Goal: Transaction & Acquisition: Purchase product/service

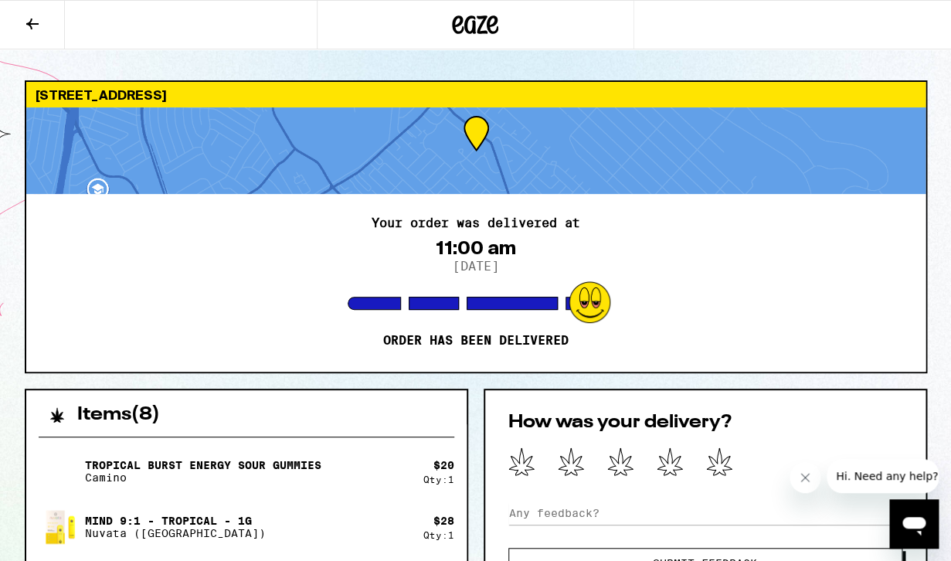
click at [476, 29] on icon at bounding box center [475, 24] width 23 height 19
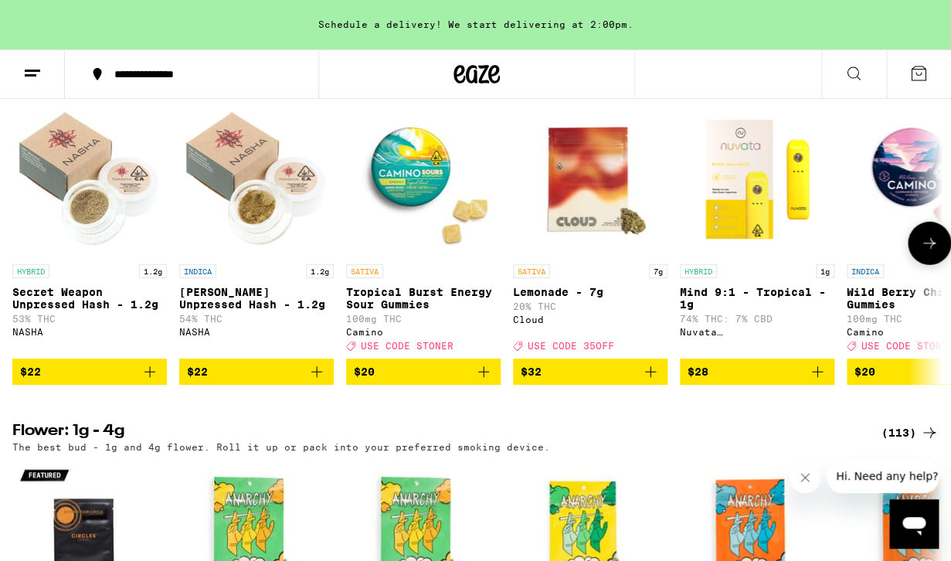
scroll to position [1285, 0]
